Goal: Task Accomplishment & Management: Use online tool/utility

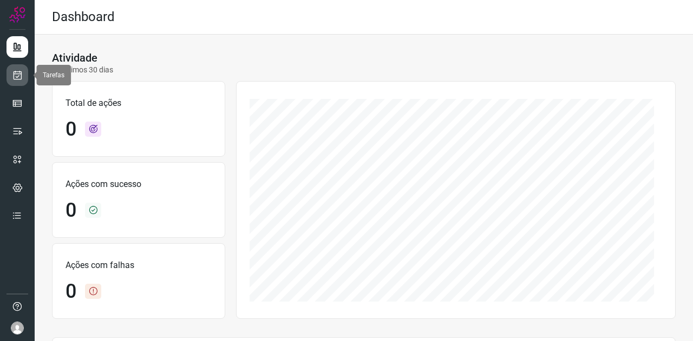
click at [22, 74] on icon at bounding box center [17, 75] width 11 height 11
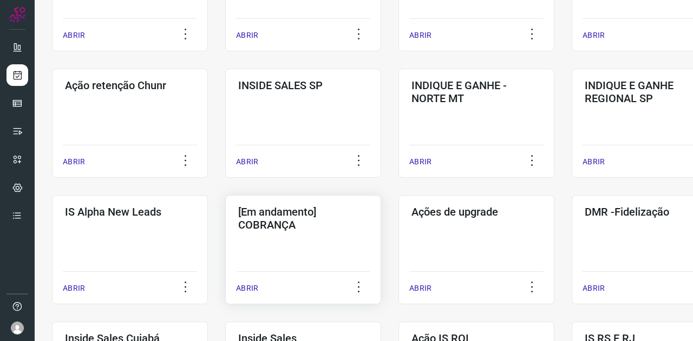
click at [287, 220] on h3 "[Em andamento] COBRANÇA" at bounding box center [303, 219] width 130 height 26
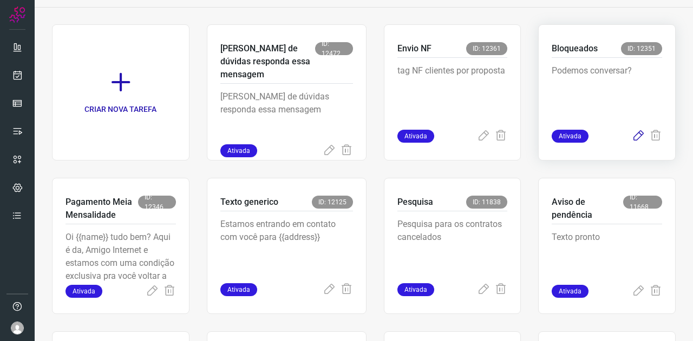
click at [632, 138] on icon at bounding box center [638, 136] width 13 height 13
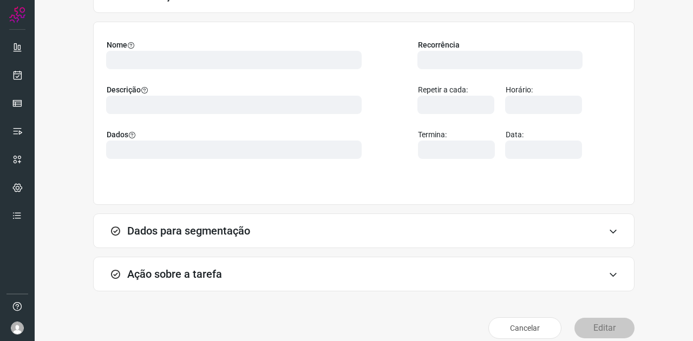
scroll to position [96, 0]
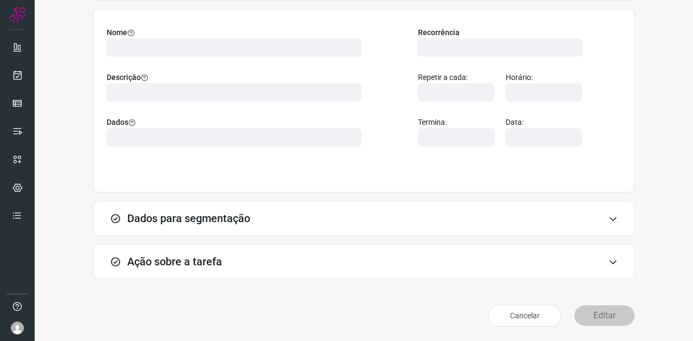
type input "569901"
type input "420621"
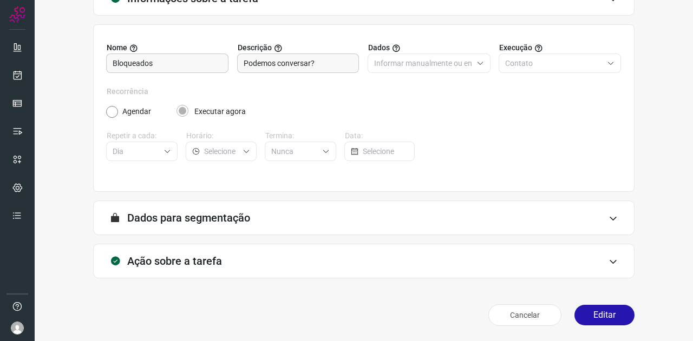
scroll to position [81, 0]
click at [225, 264] on div "Ação sobre a tarefa" at bounding box center [363, 262] width 541 height 35
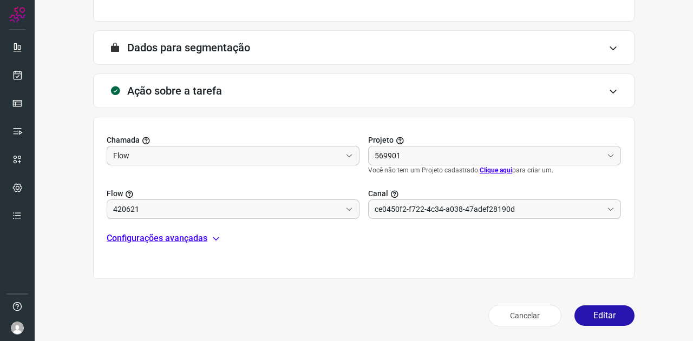
click at [172, 235] on p "Configurações avançadas" at bounding box center [157, 238] width 101 height 13
type input "Amigo 0800"
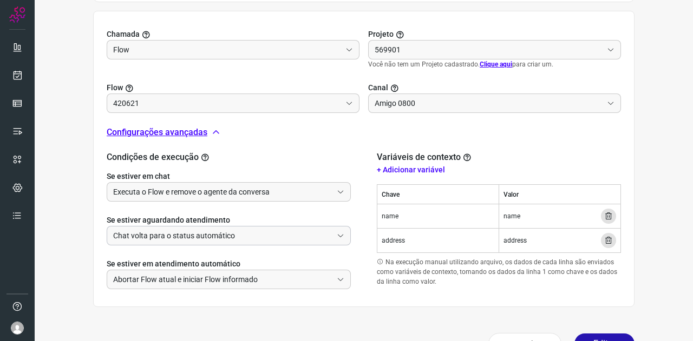
type input "Cobrança"
type input "Clientes Bloqueados - Texto generico"
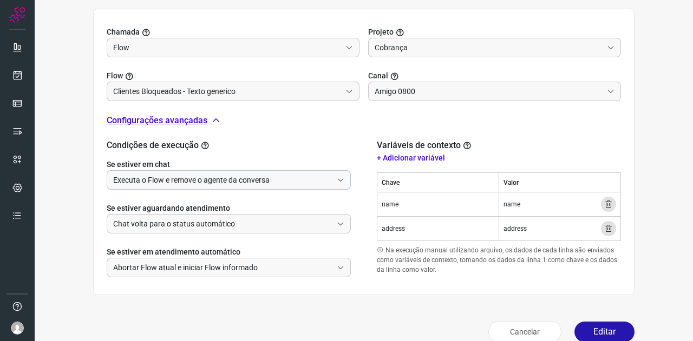
click at [212, 178] on input "Executa o Flow e remove o agente da conversa" at bounding box center [222, 180] width 219 height 18
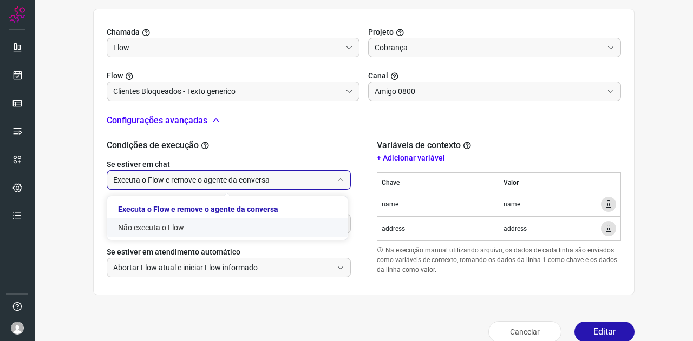
click at [190, 227] on li "Não executa o Flow" at bounding box center [227, 228] width 240 height 18
type input "Não executa o Flow"
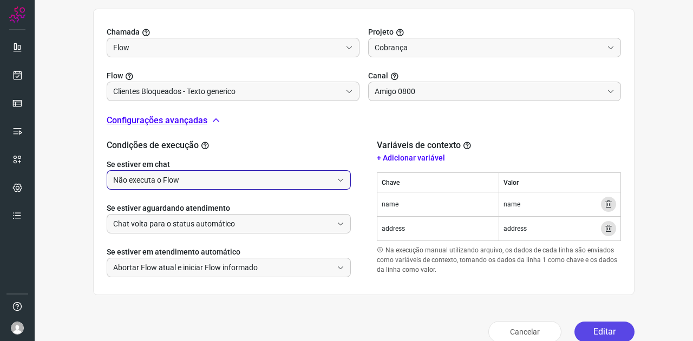
click at [611, 331] on button "Editar" at bounding box center [604, 332] width 60 height 21
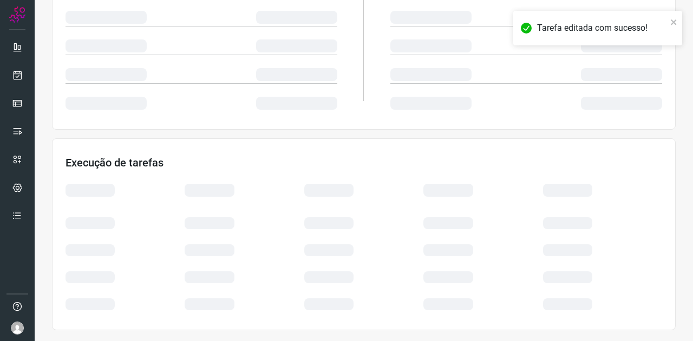
scroll to position [215, 0]
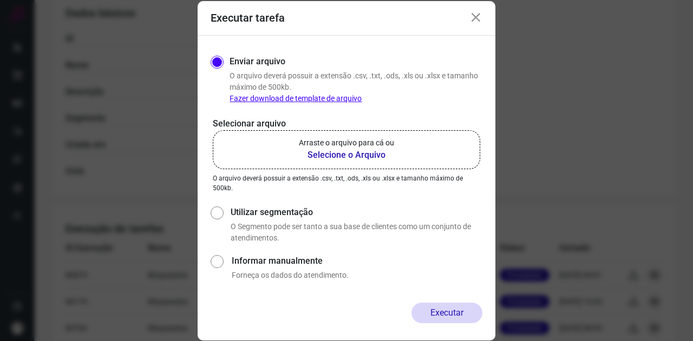
click at [346, 145] on p "Arraste o arquivo para cá ou" at bounding box center [346, 142] width 95 height 11
click at [0, 0] on input "Arraste o arquivo para cá ou Selecione o Arquivo" at bounding box center [0, 0] width 0 height 0
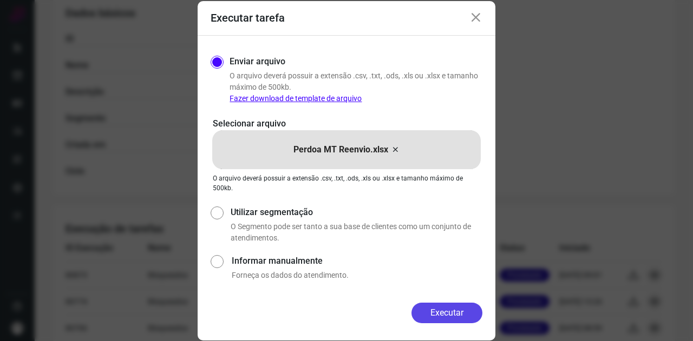
click at [427, 307] on button "Executar" at bounding box center [446, 313] width 71 height 21
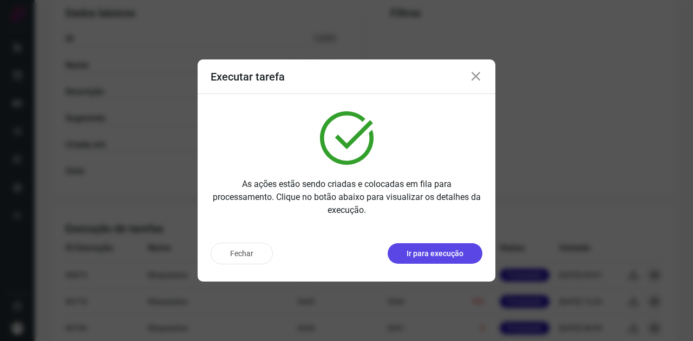
click at [426, 257] on p "Ir para execução" at bounding box center [434, 253] width 57 height 11
